Goal: Information Seeking & Learning: Check status

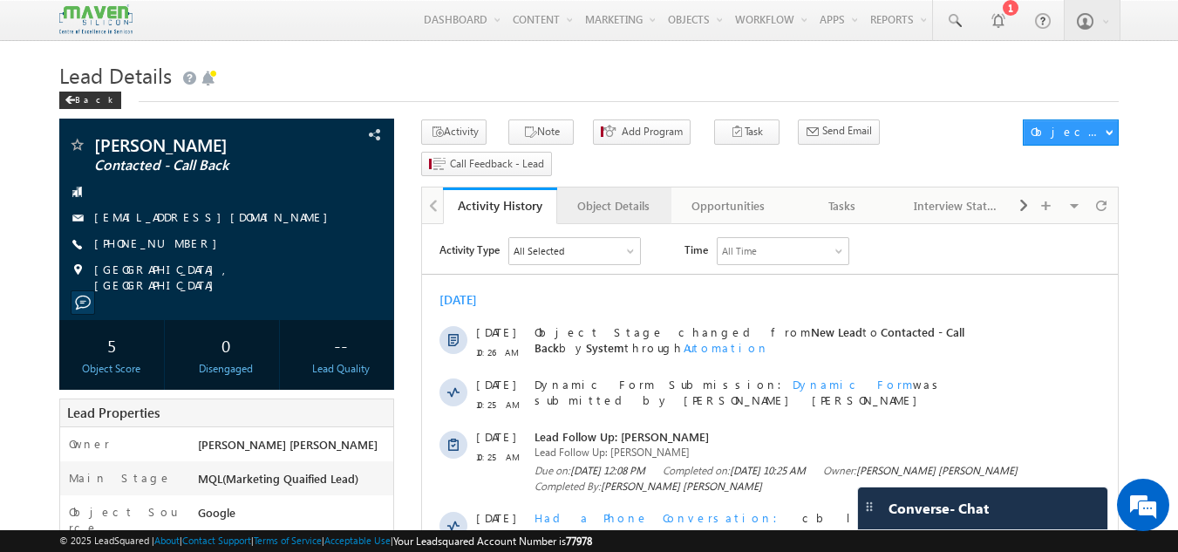
click at [613, 187] on link "Object Details" at bounding box center [614, 205] width 114 height 37
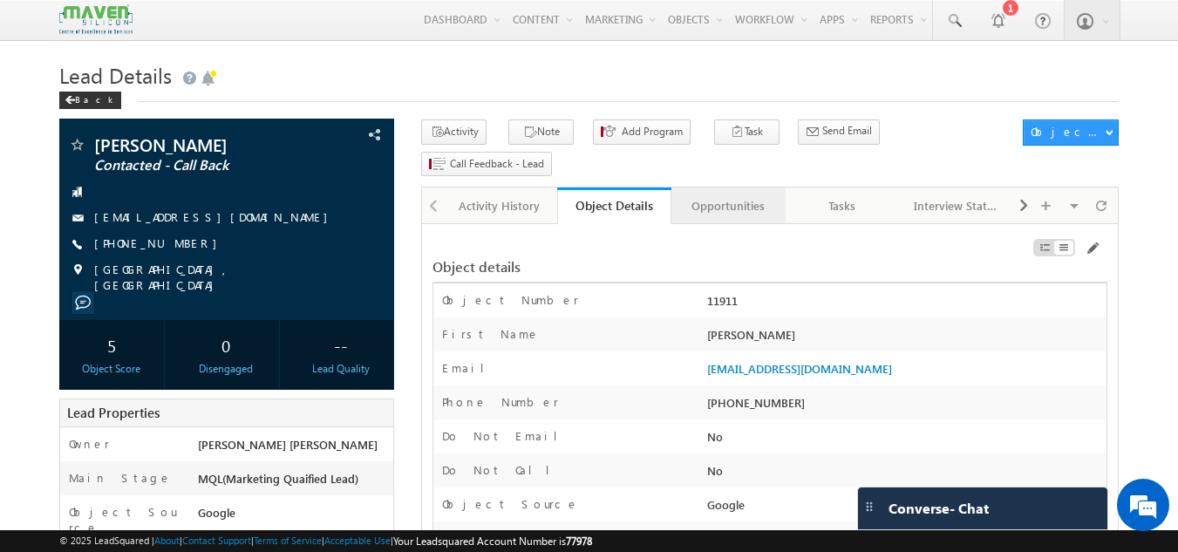
click at [745, 187] on link "Opportunities" at bounding box center [728, 205] width 114 height 37
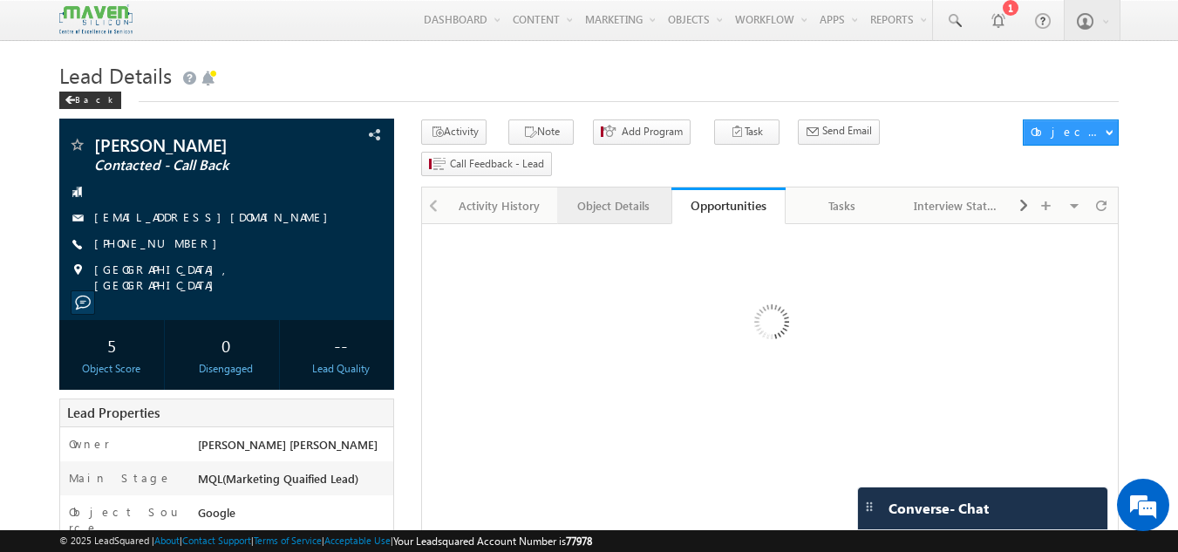
click at [623, 195] on div "Object Details" at bounding box center [613, 205] width 85 height 21
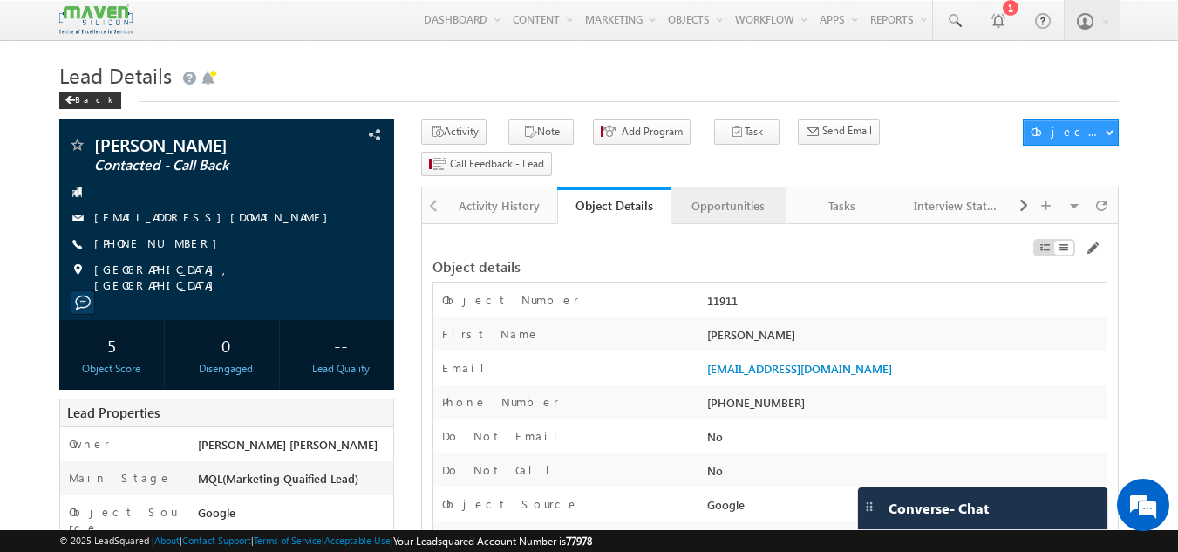
click at [738, 195] on div "Opportunities" at bounding box center [727, 205] width 85 height 21
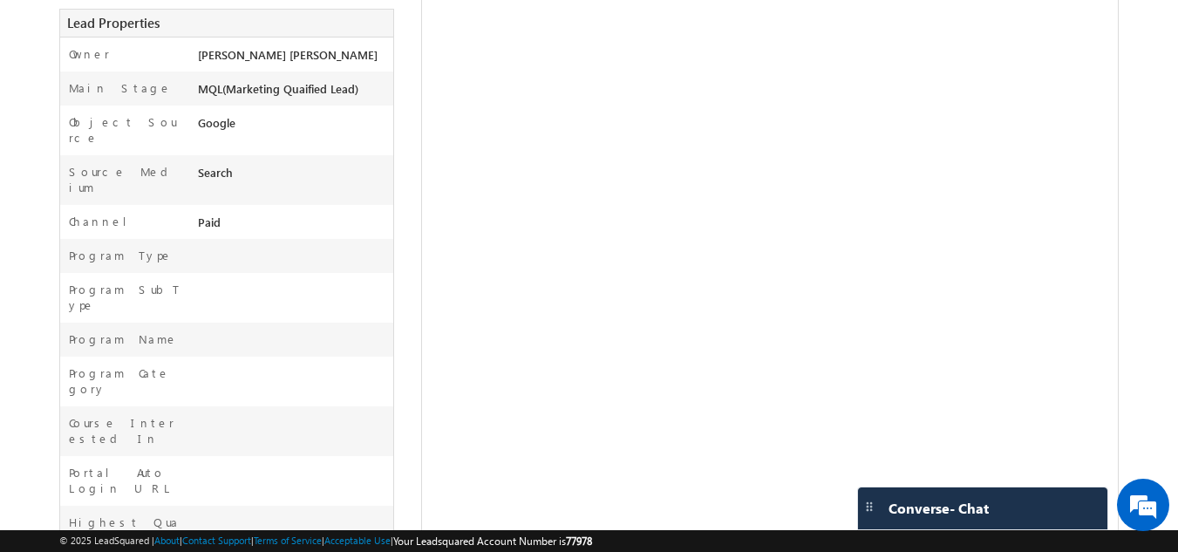
scroll to position [604, 0]
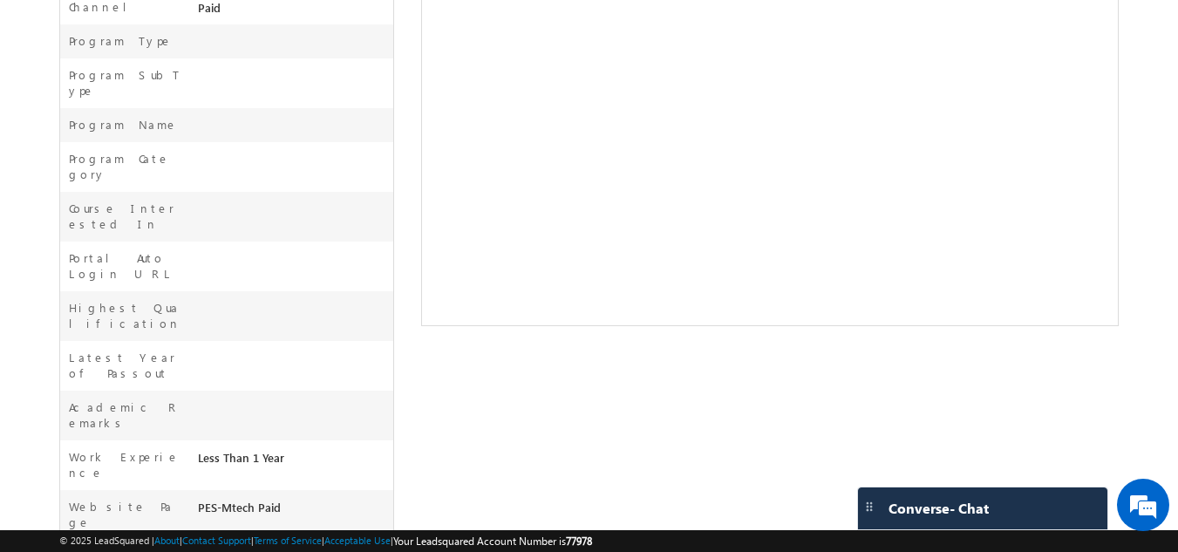
drag, startPoint x: 197, startPoint y: 347, endPoint x: 284, endPoint y: 344, distance: 87.2
click at [284, 499] on div "PES-Mtech Paid" at bounding box center [294, 511] width 201 height 24
drag, startPoint x: 276, startPoint y: 344, endPoint x: 299, endPoint y: 351, distance: 23.7
click at [299, 499] on div "PES-Mtech Paid" at bounding box center [294, 511] width 201 height 24
drag, startPoint x: 199, startPoint y: 343, endPoint x: 290, endPoint y: 343, distance: 91.5
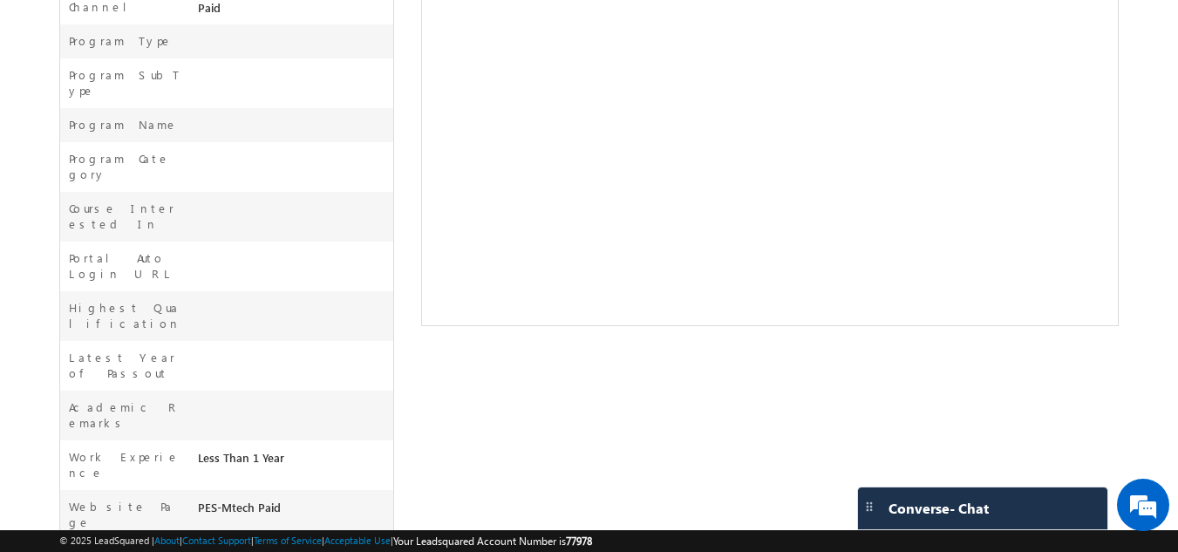
click at [290, 499] on div "PES-Mtech Paid" at bounding box center [294, 511] width 201 height 24
copy div "PES-Mtech Paid"
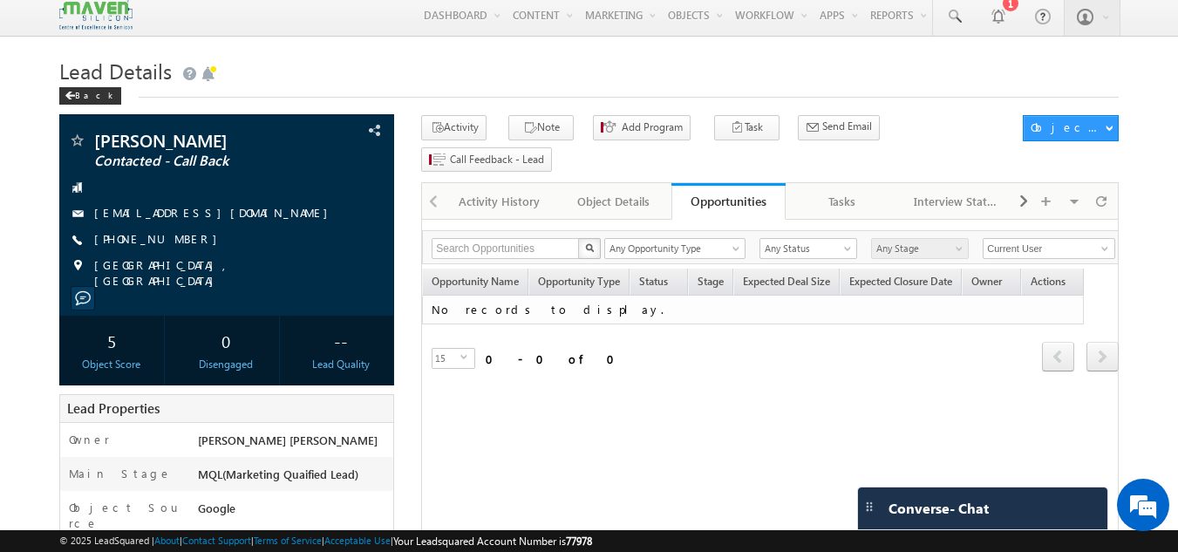
scroll to position [0, 0]
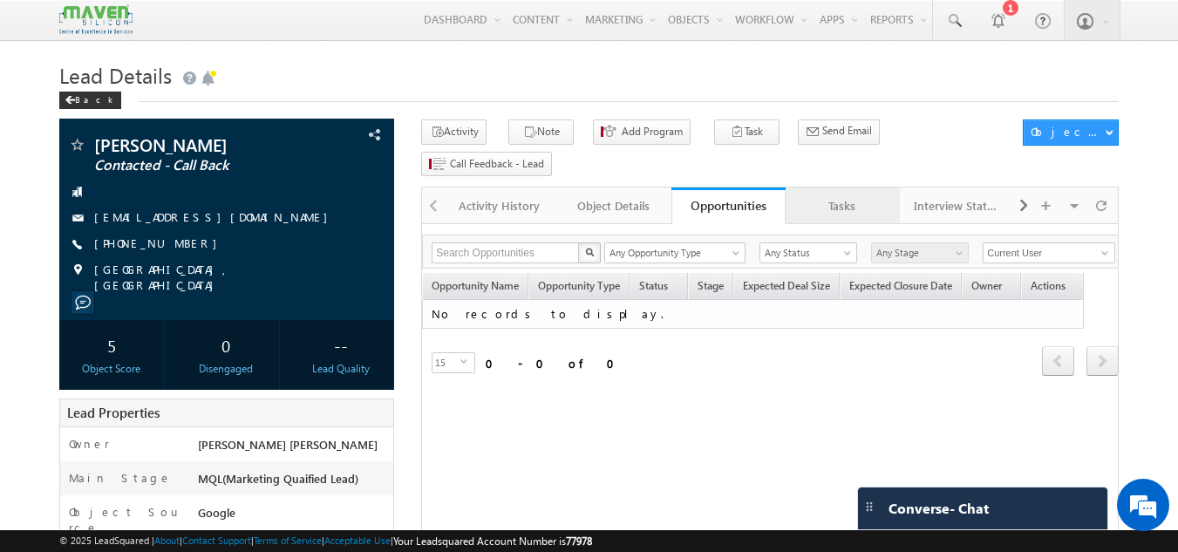
click at [859, 195] on div "Tasks" at bounding box center [841, 205] width 85 height 21
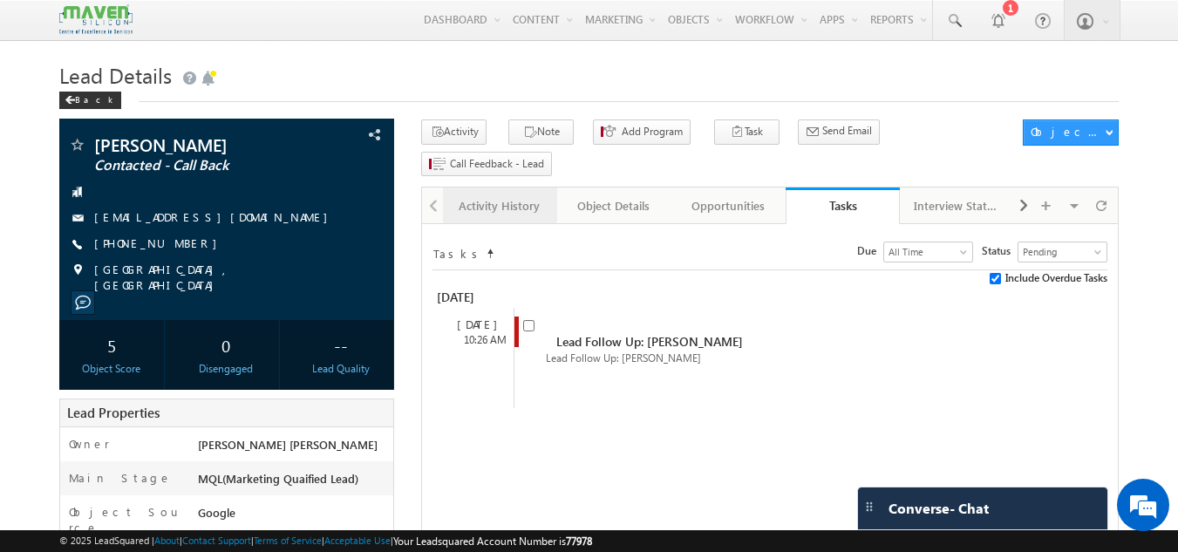
click at [477, 195] on div "Activity History" at bounding box center [499, 205] width 85 height 21
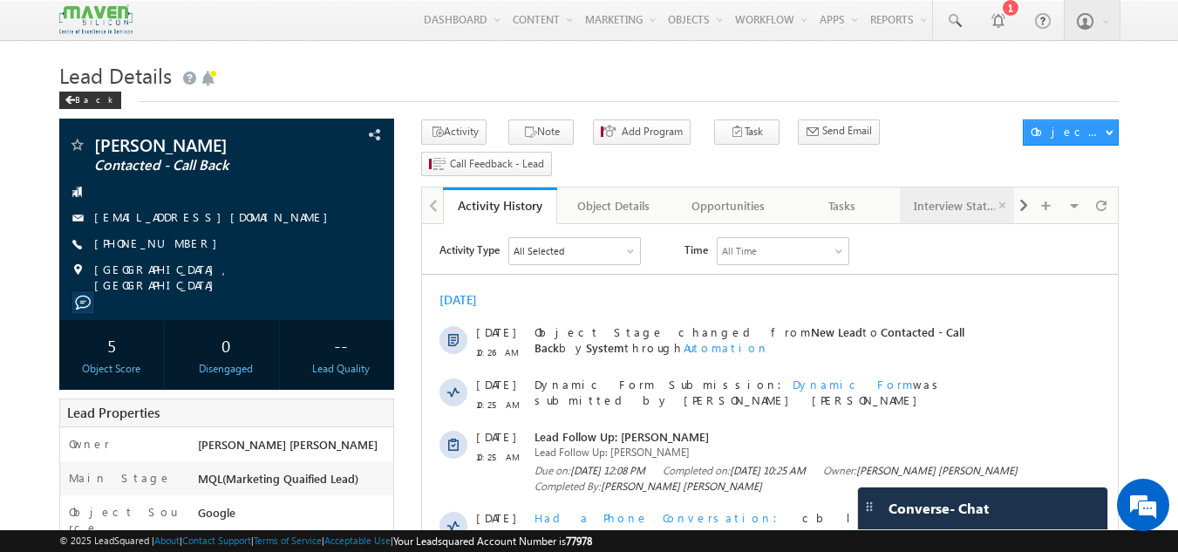
click at [961, 195] on div "Interview Status" at bounding box center [956, 205] width 85 height 21
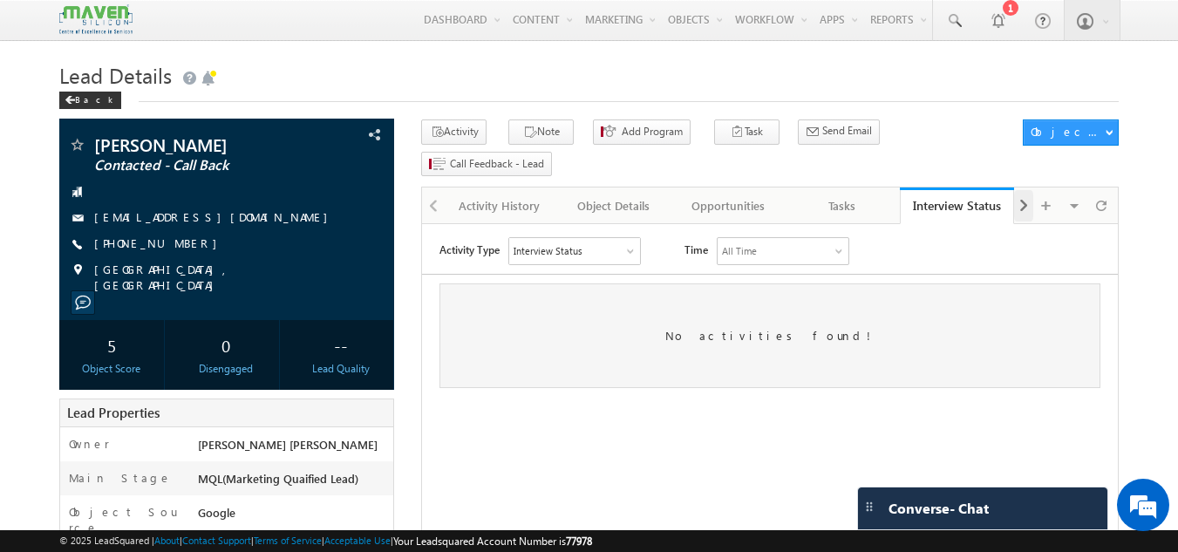
click at [1021, 190] on span at bounding box center [1023, 205] width 10 height 31
click at [975, 195] on div "Notes" at bounding box center [956, 205] width 85 height 21
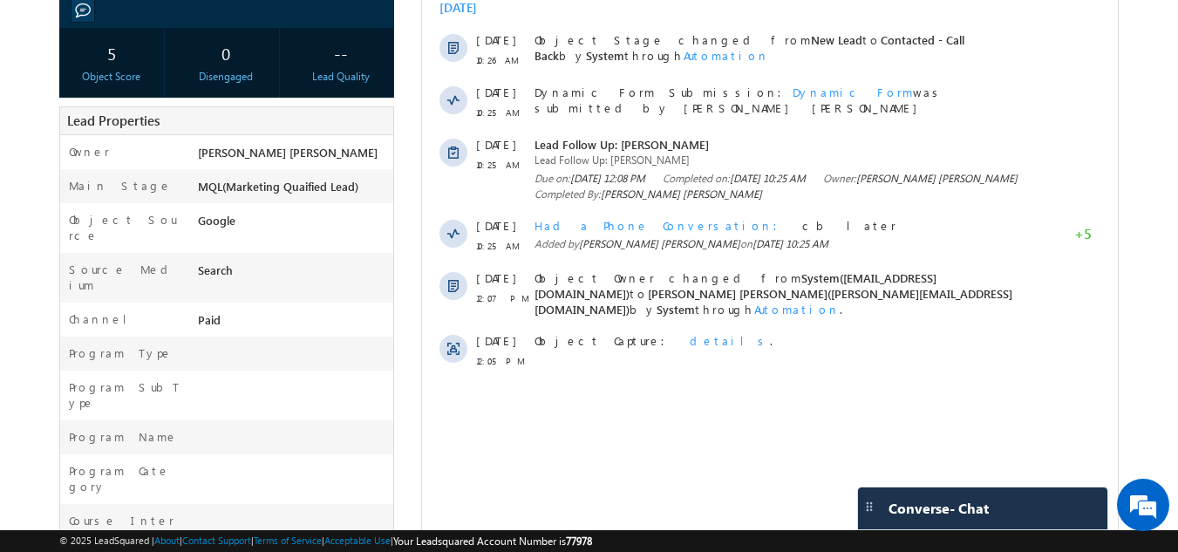
scroll to position [255, 0]
